Goal: Information Seeking & Learning: Learn about a topic

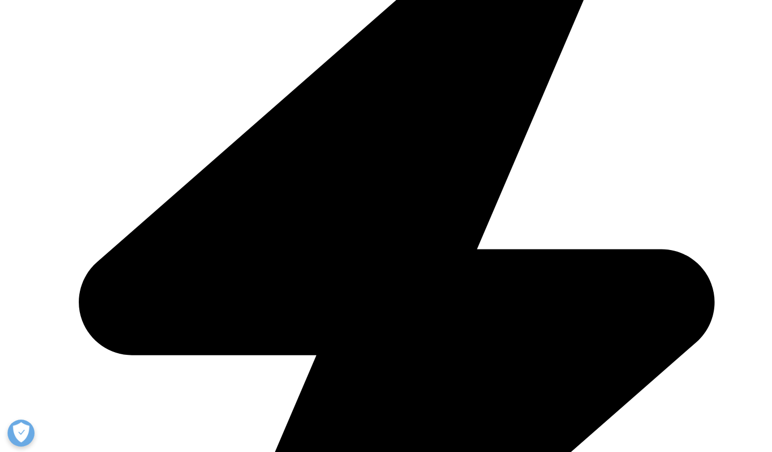
scroll to position [394, 0]
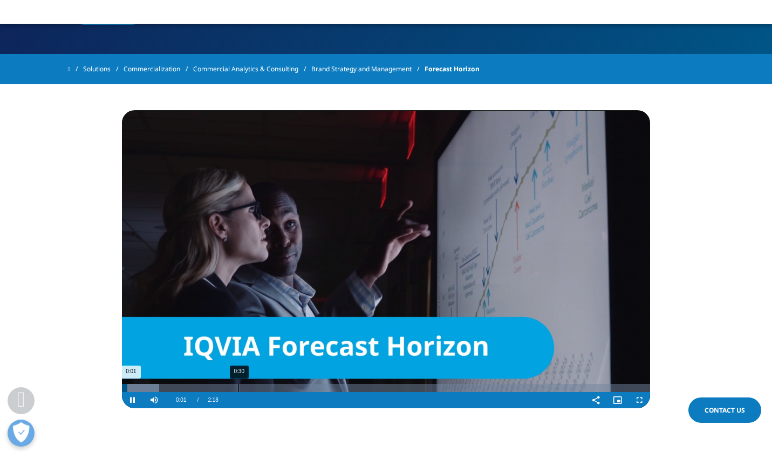
click at [239, 387] on div "0:30" at bounding box center [239, 388] width 1 height 8
click at [296, 389] on div "0:45" at bounding box center [296, 388] width 1 height 8
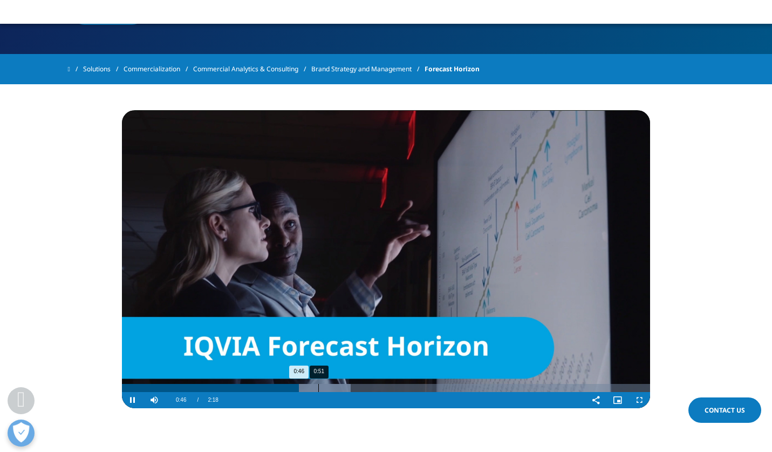
click at [318, 391] on div "0:51" at bounding box center [318, 388] width 1 height 8
click at [320, 391] on div "0:53" at bounding box center [224, 388] width 204 height 8
click at [368, 391] on div "1:04" at bounding box center [368, 388] width 1 height 8
click at [399, 391] on div "1:12" at bounding box center [398, 388] width 1 height 8
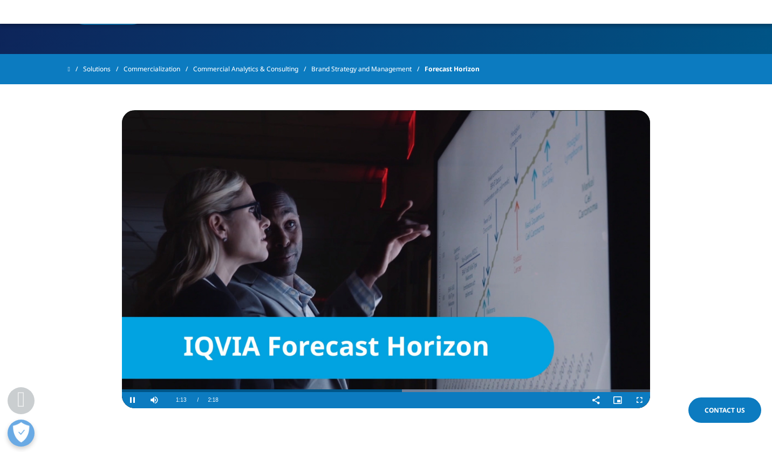
click at [430, 392] on div "Video Player" at bounding box center [405, 400] width 362 height 16
click at [343, 347] on video "Video Player" at bounding box center [386, 259] width 528 height 298
